Goal: Transaction & Acquisition: Purchase product/service

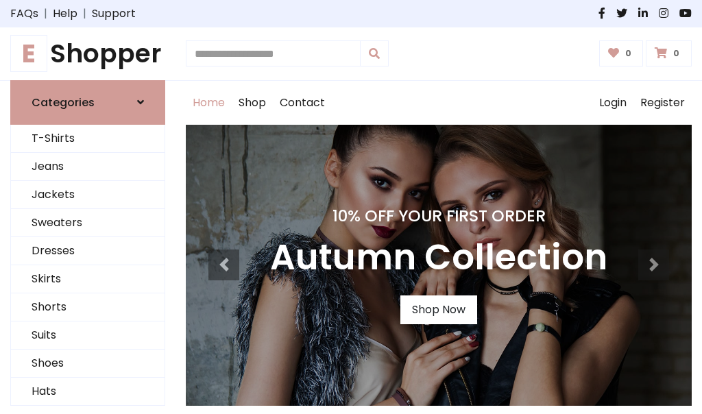
click at [351, 207] on h4 "10% Off Your First Order" at bounding box center [438, 215] width 337 height 19
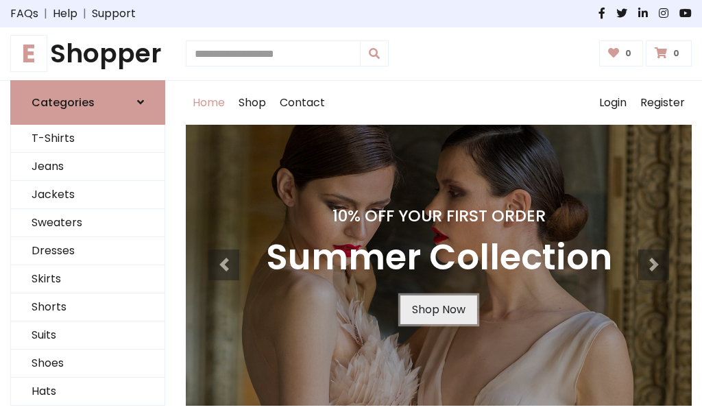
click at [438, 309] on link "Shop Now" at bounding box center [438, 309] width 77 height 29
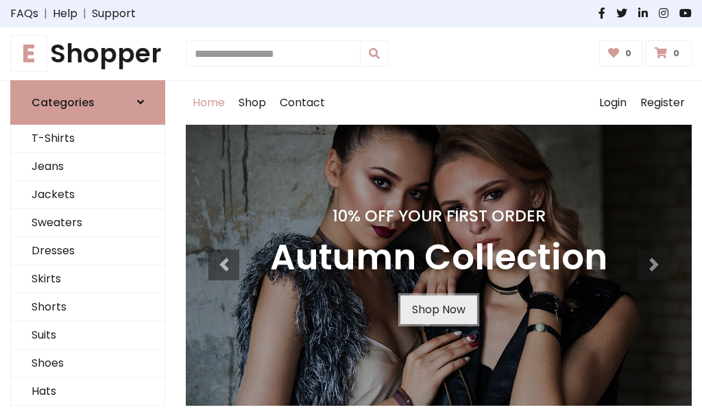
click at [438, 309] on link "Shop Now" at bounding box center [438, 309] width 77 height 29
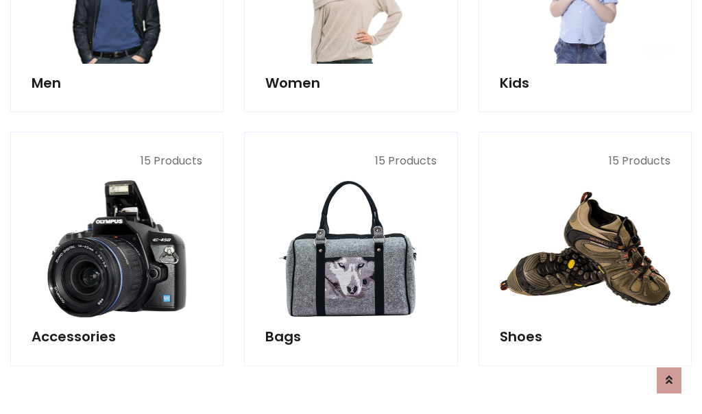
scroll to position [1367, 0]
